Goal: Navigation & Orientation: Understand site structure

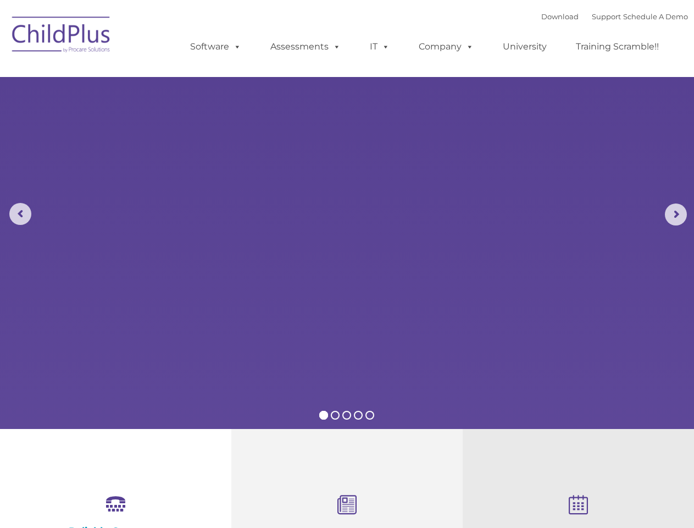
select select "MEDIUM"
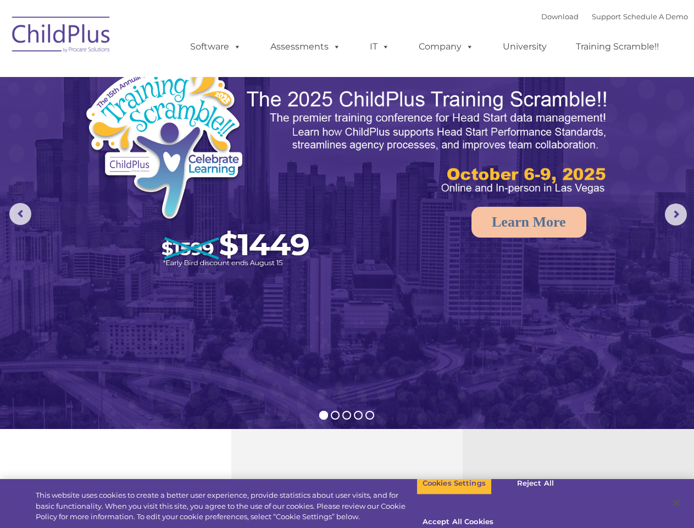
click at [347, 264] on img at bounding box center [347, 218] width 694 height 437
click at [235, 46] on span at bounding box center [235, 46] width 12 height 10
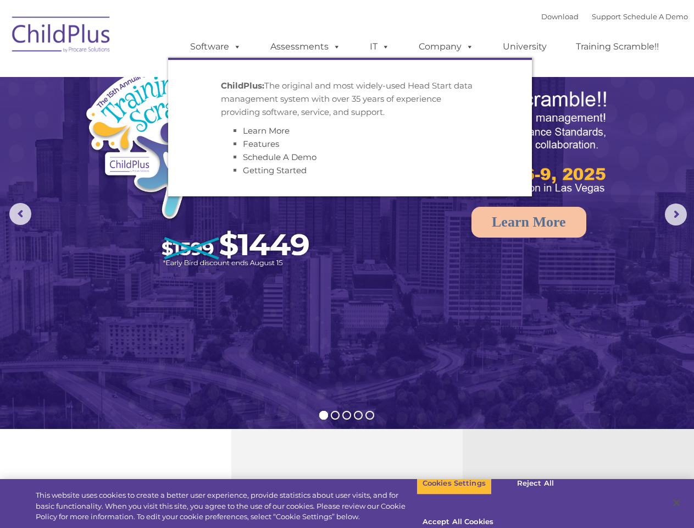
click at [335, 46] on span at bounding box center [335, 46] width 12 height 10
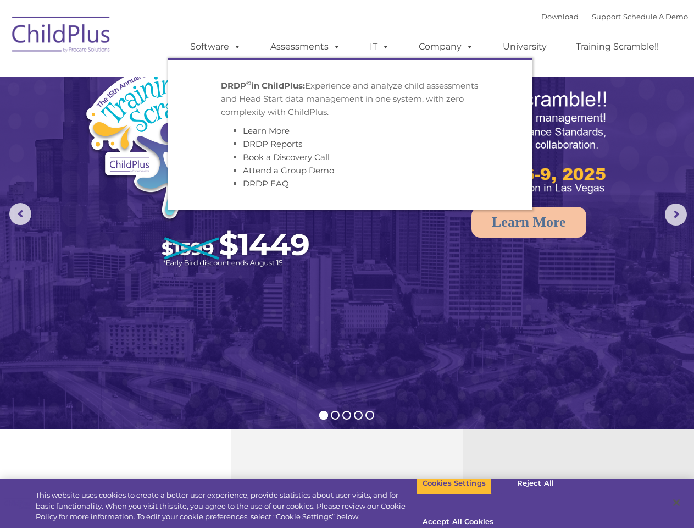
click at [380, 47] on span at bounding box center [384, 46] width 12 height 10
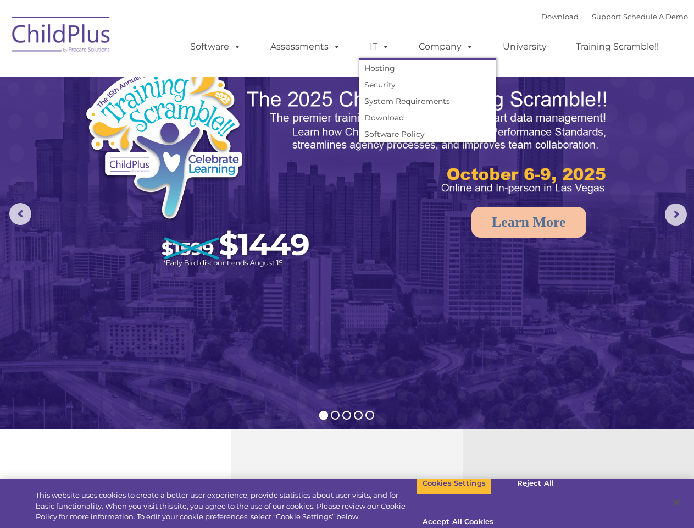
click at [384, 46] on span at bounding box center [384, 46] width 12 height 10
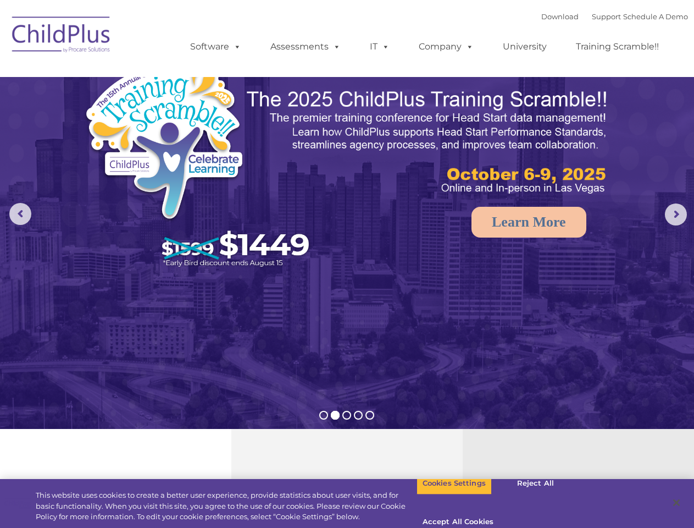
click at [446, 47] on link "Company" at bounding box center [446, 47] width 77 height 22
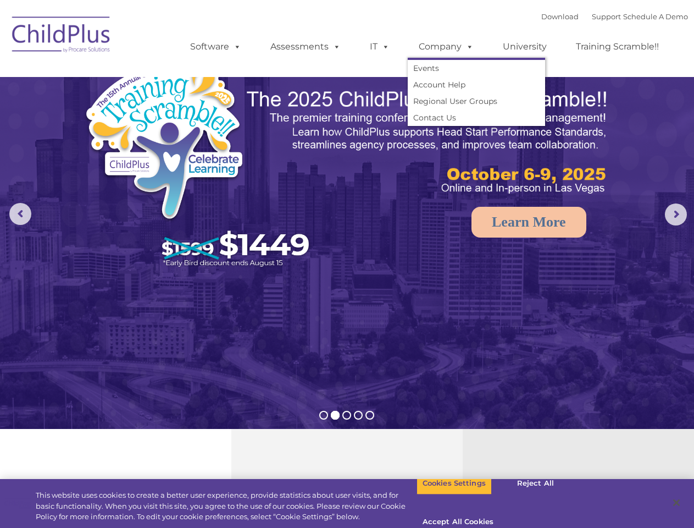
click at [467, 46] on span at bounding box center [468, 46] width 12 height 10
click at [347, 214] on img at bounding box center [347, 218] width 694 height 437
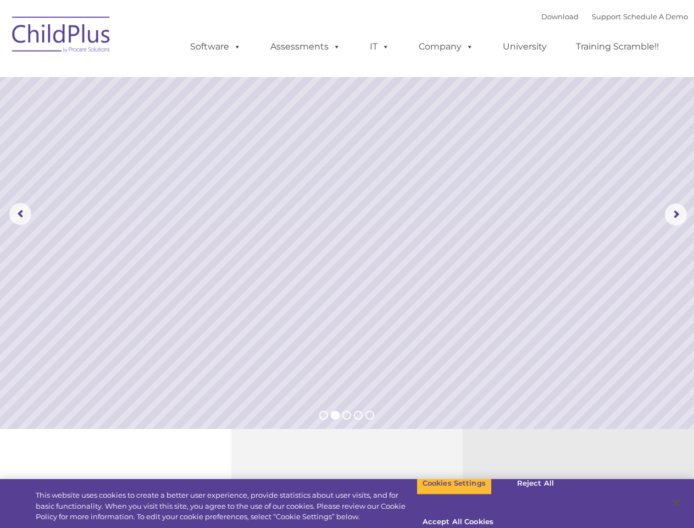
click at [20, 214] on rs-arrow at bounding box center [20, 214] width 22 height 22
